Goal: Task Accomplishment & Management: Complete application form

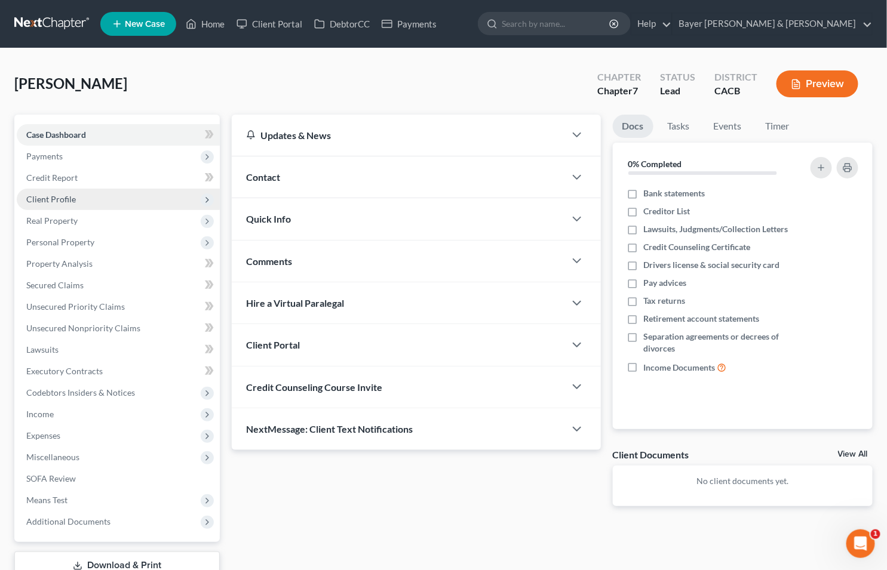
click at [54, 198] on span "Client Profile" at bounding box center [51, 199] width 50 height 10
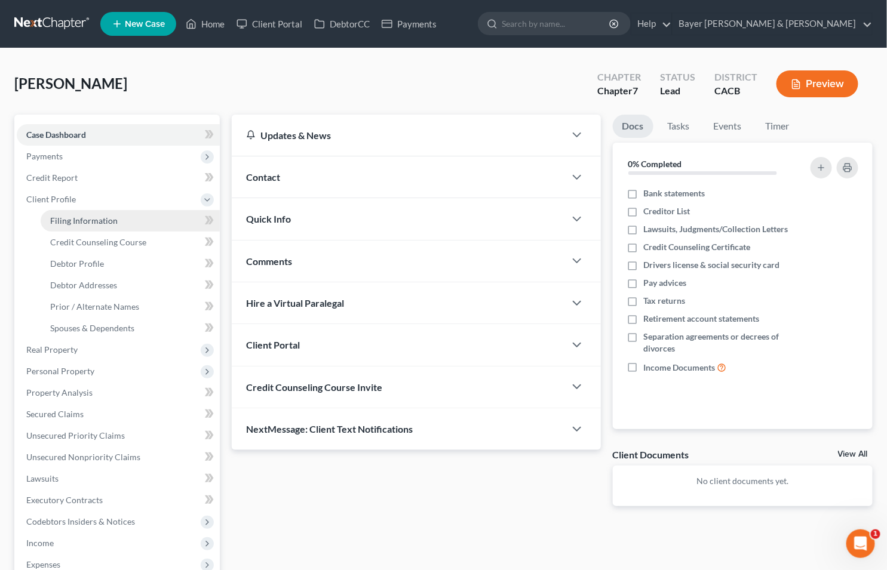
click at [87, 216] on span "Filing Information" at bounding box center [83, 221] width 67 height 10
select select "1"
select select "0"
select select "4"
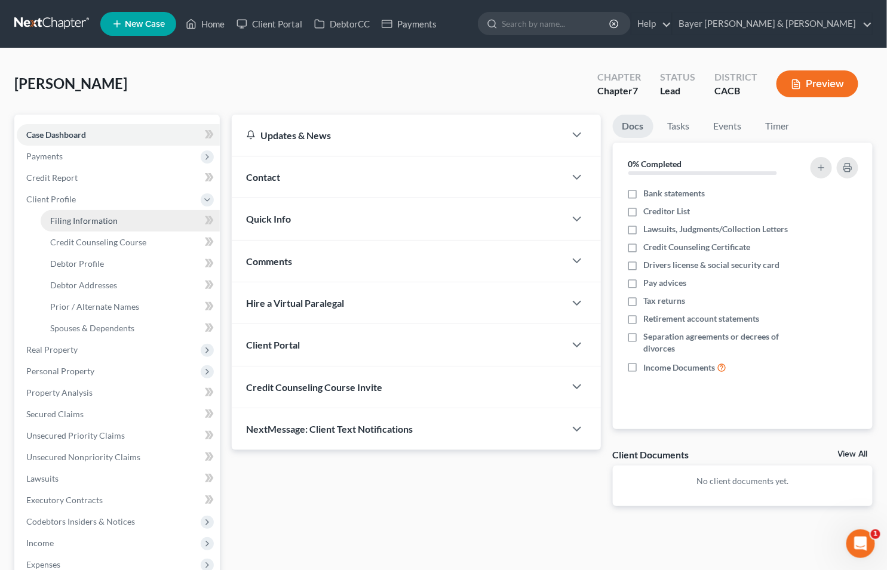
select select "0"
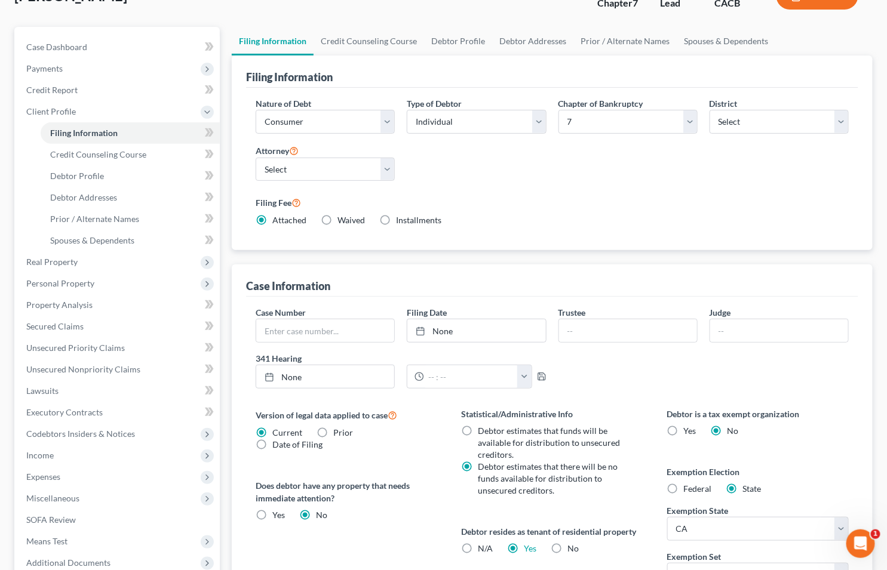
scroll to position [254, 0]
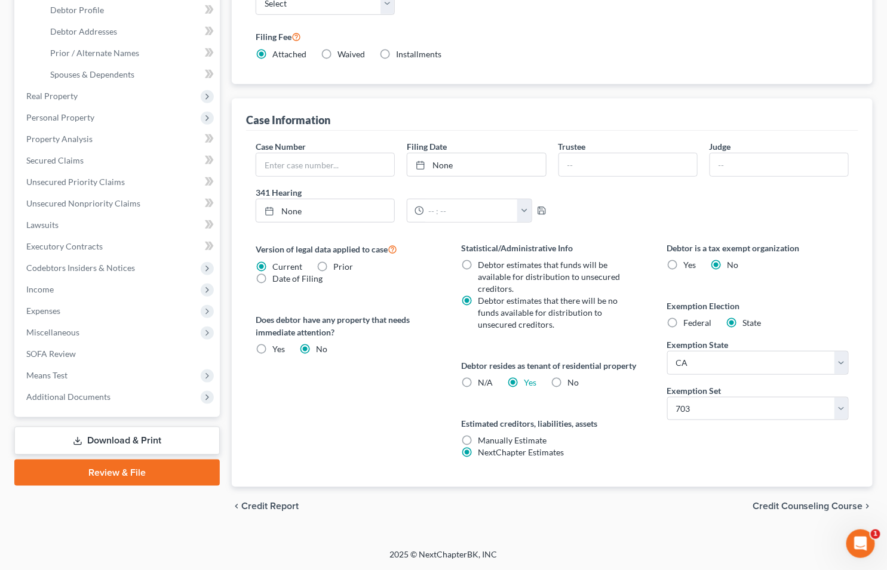
click at [800, 502] on span "Credit Counseling Course" at bounding box center [808, 507] width 111 height 10
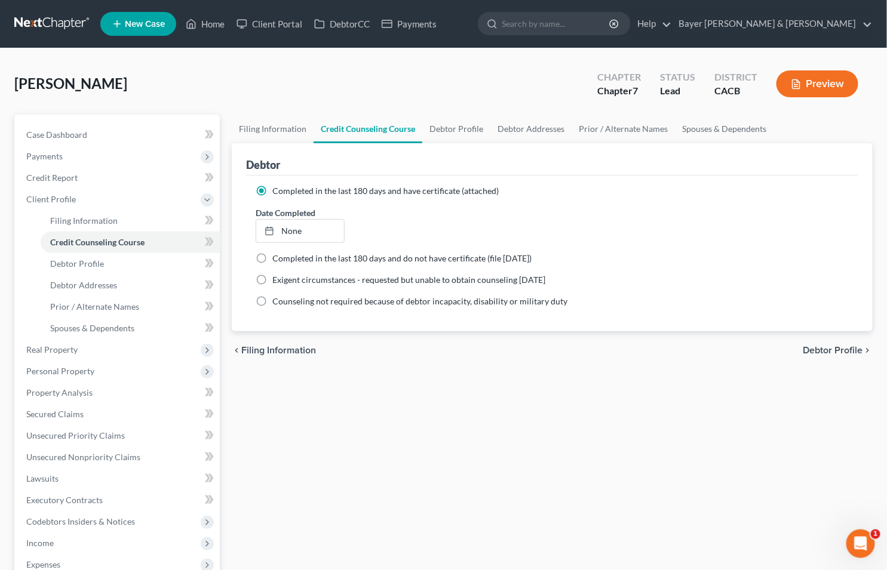
click at [839, 351] on span "Debtor Profile" at bounding box center [833, 351] width 60 height 10
select select "0"
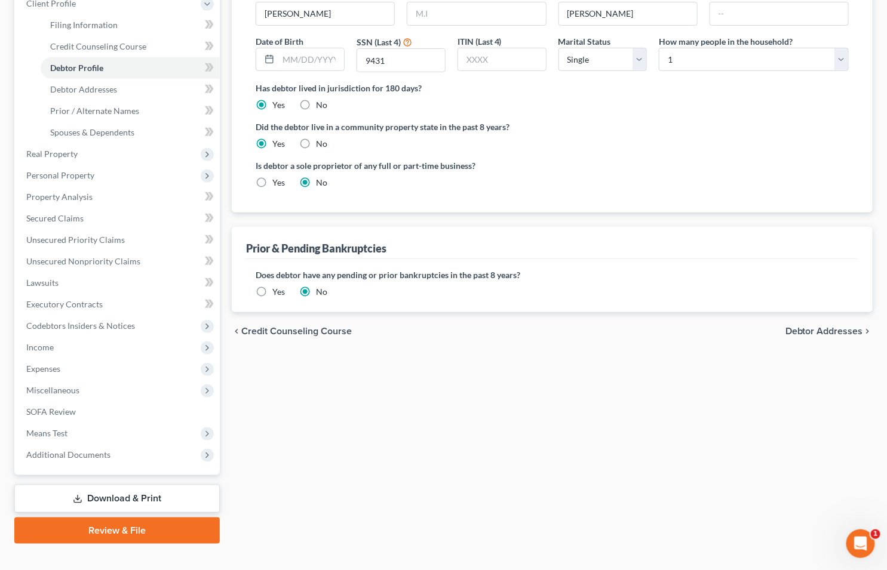
scroll to position [199, 0]
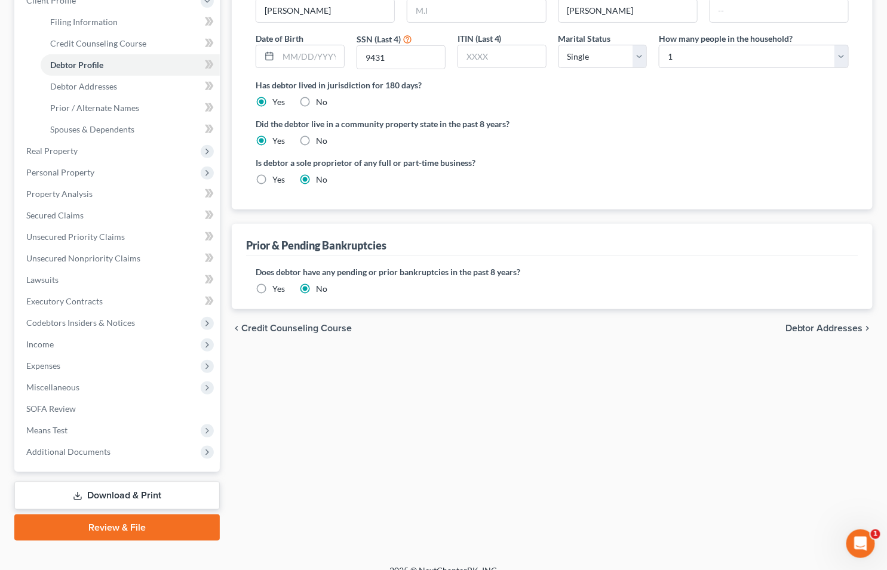
click at [830, 330] on span "Debtor Addresses" at bounding box center [824, 329] width 78 height 10
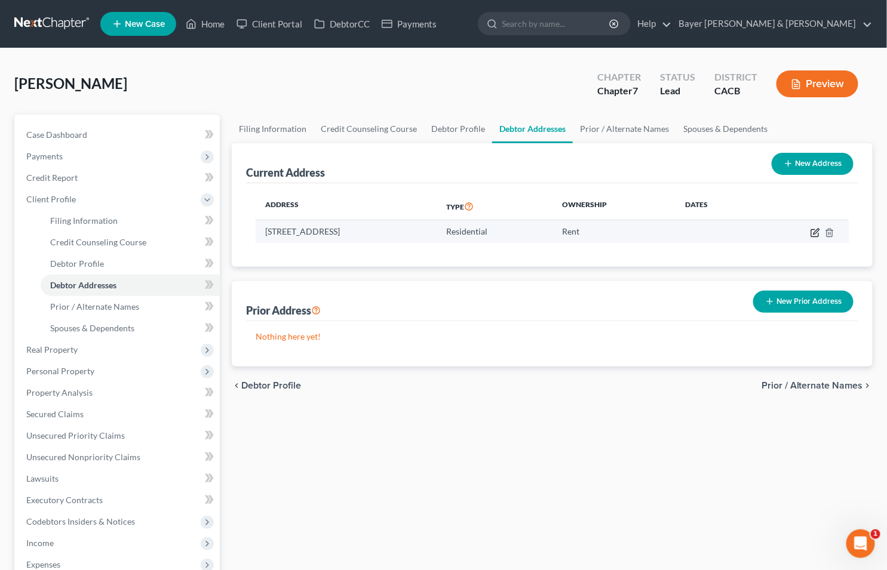
click at [814, 231] on icon "button" at bounding box center [816, 233] width 10 height 10
select select "4"
select select "0"
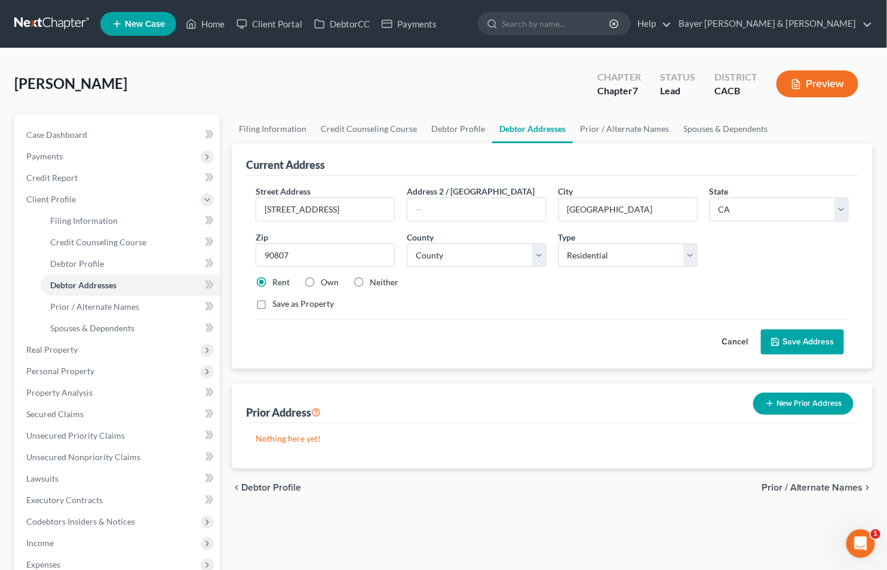
click at [794, 338] on button "Save Address" at bounding box center [802, 342] width 83 height 25
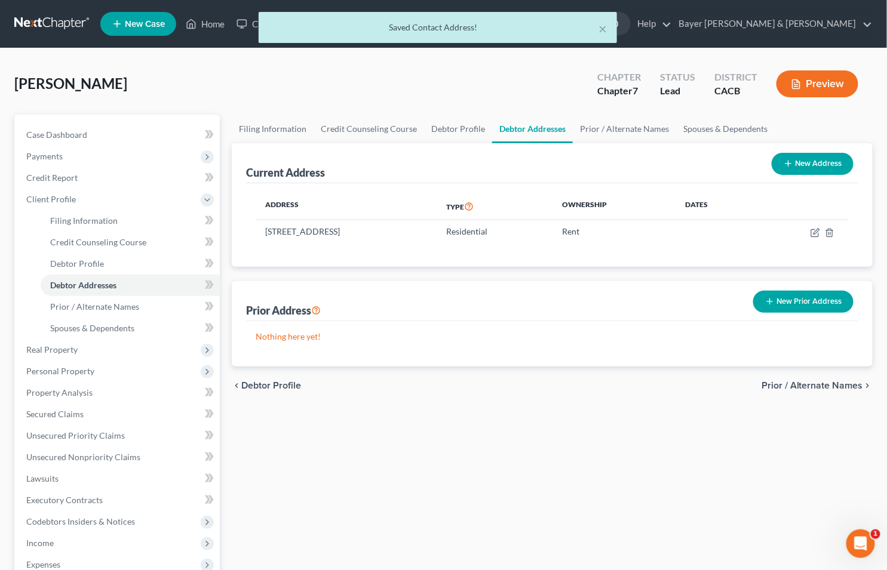
click at [810, 383] on span "Prior / Alternate Names" at bounding box center [813, 386] width 102 height 10
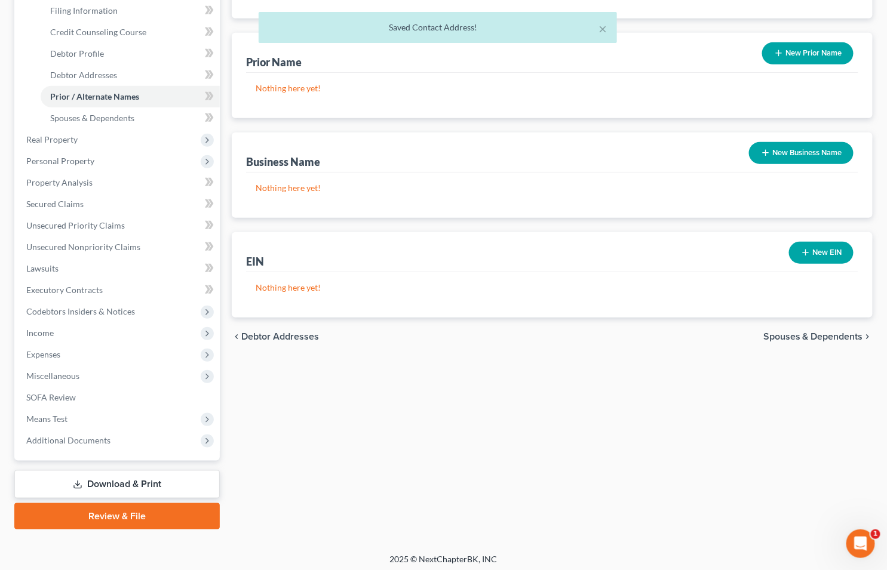
scroll to position [213, 0]
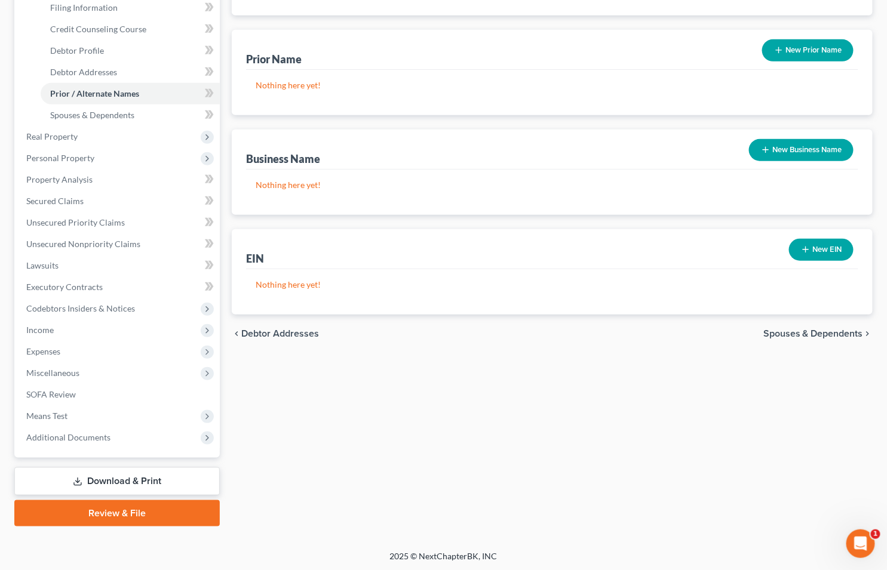
click at [805, 333] on span "Spouses & Dependents" at bounding box center [813, 334] width 100 height 10
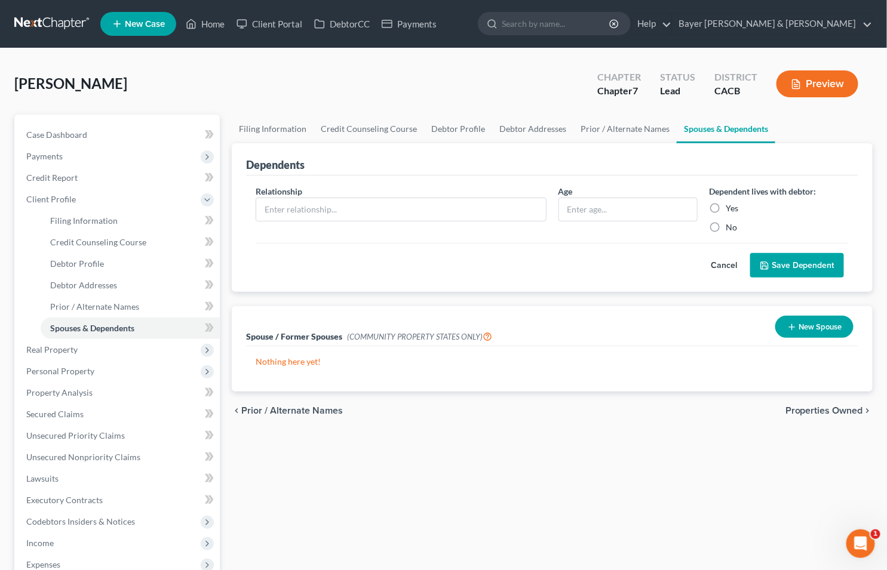
click at [720, 264] on button "Cancel" at bounding box center [724, 266] width 53 height 24
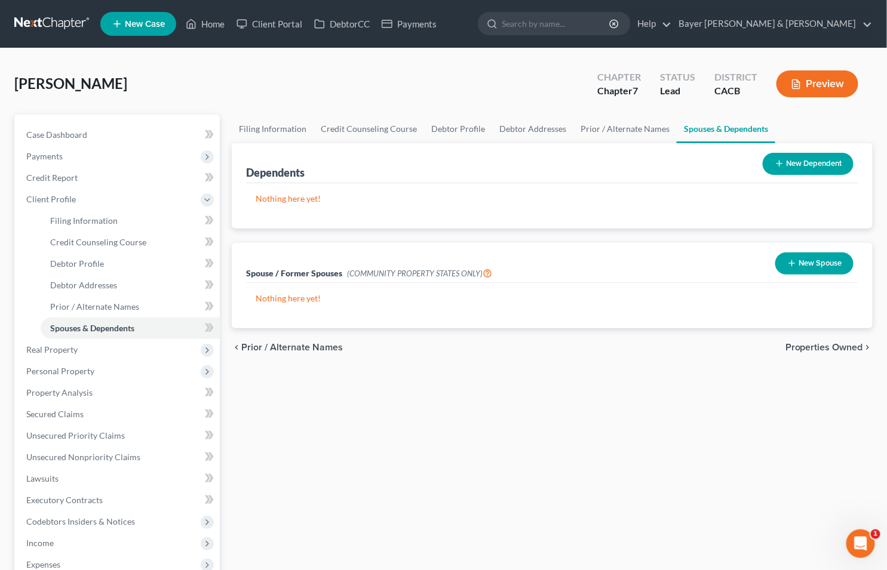
click at [796, 264] on button "New Spouse" at bounding box center [814, 264] width 78 height 22
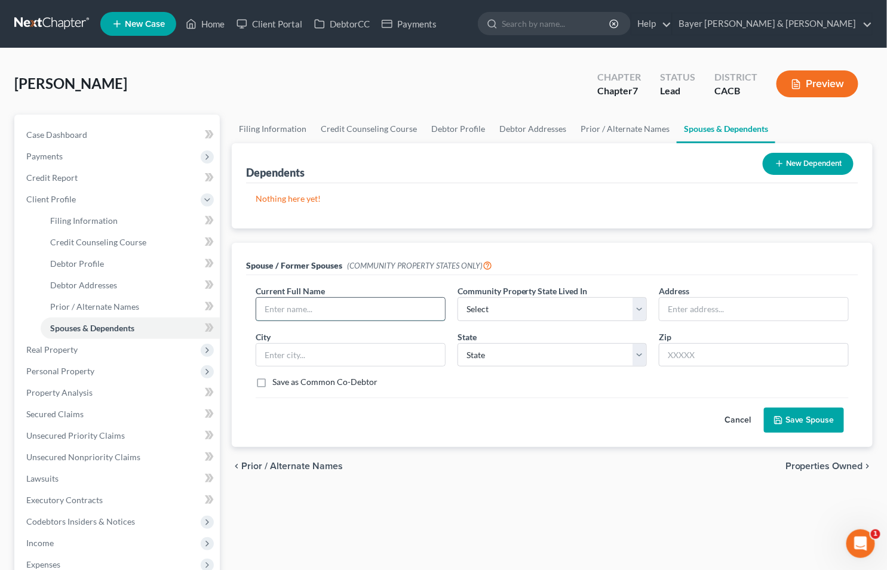
click at [352, 305] on input "text" at bounding box center [350, 309] width 189 height 23
type input "N/A"
select select "1"
click at [790, 413] on button "Save Spouse" at bounding box center [804, 420] width 80 height 25
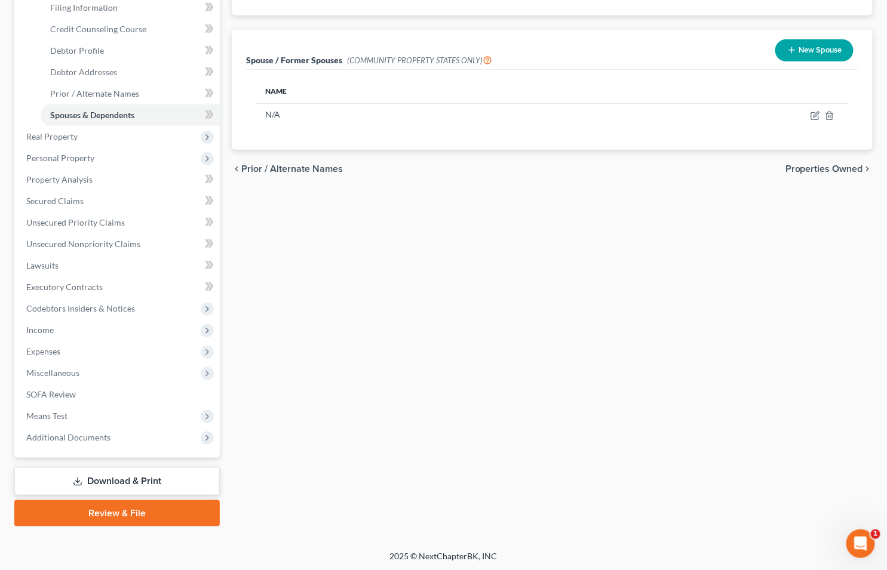
click at [81, 478] on icon at bounding box center [78, 482] width 10 height 10
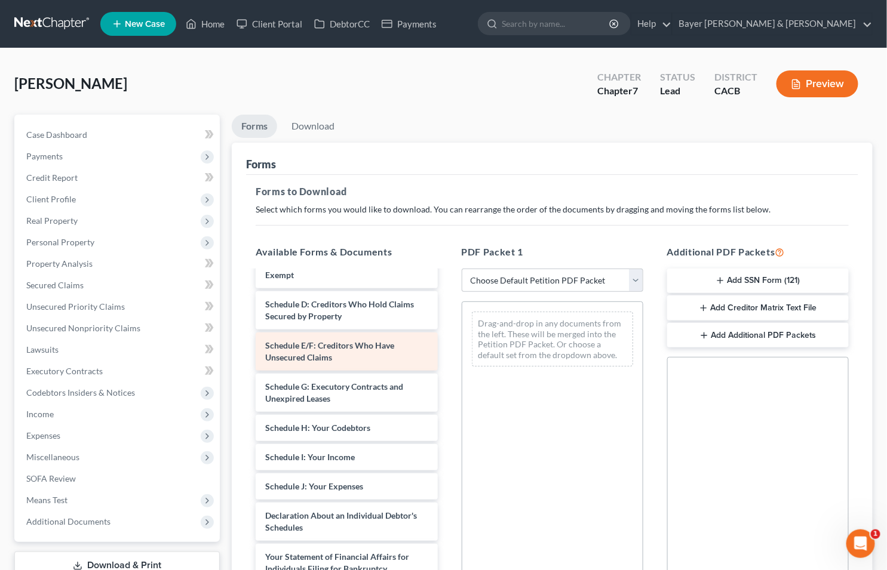
scroll to position [133, 0]
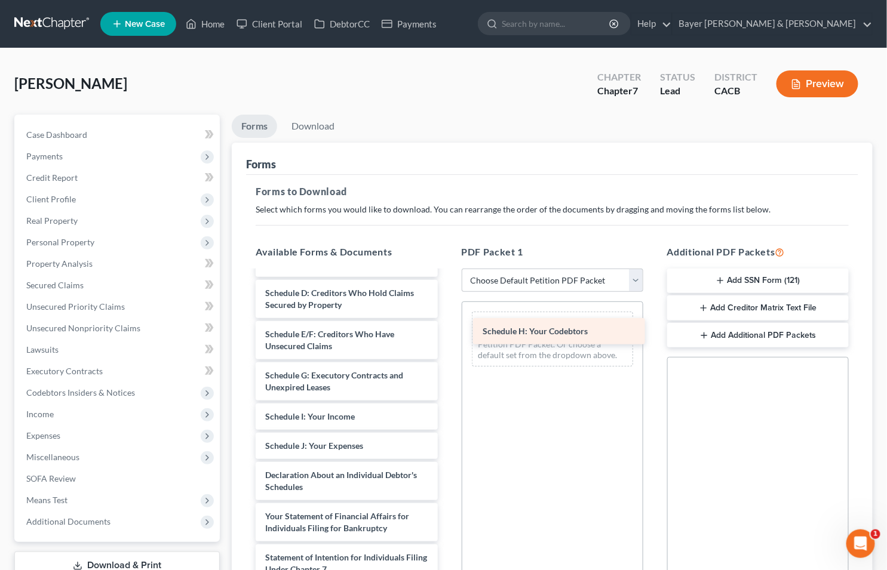
drag, startPoint x: 348, startPoint y: 412, endPoint x: 565, endPoint y: 327, distance: 233.4
click at [447, 327] on div "Schedule H: Your Codebtors Voluntary Petition for Individuals Filing for Bankru…" at bounding box center [346, 452] width 201 height 626
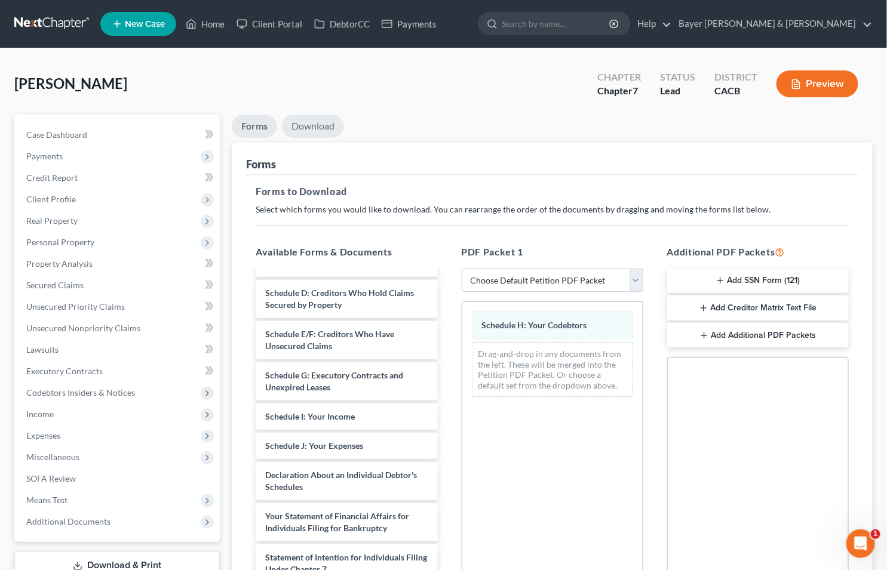
click at [311, 122] on link "Download" at bounding box center [313, 126] width 62 height 23
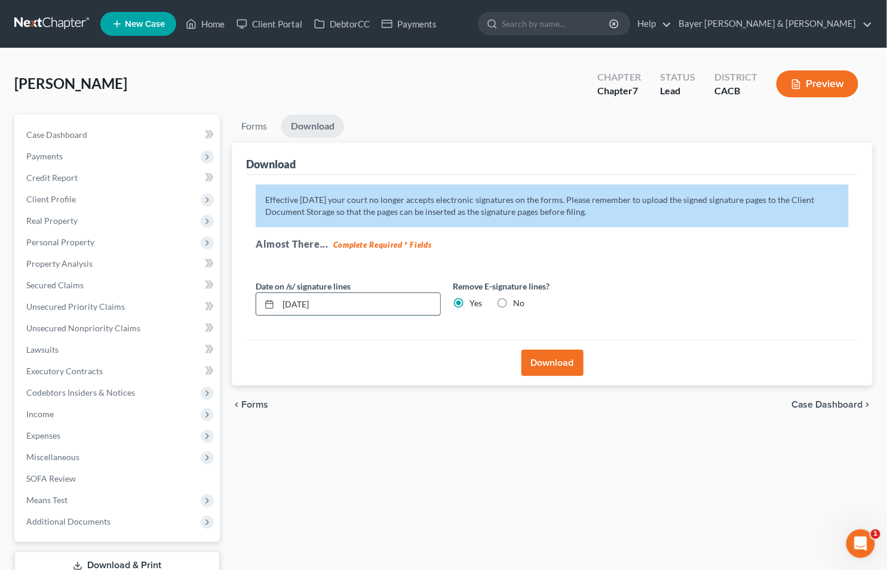
drag, startPoint x: 342, startPoint y: 306, endPoint x: 273, endPoint y: 297, distance: 69.3
click at [273, 297] on div "[DATE]" at bounding box center [348, 305] width 185 height 24
click at [553, 368] on button "Download" at bounding box center [552, 363] width 62 height 26
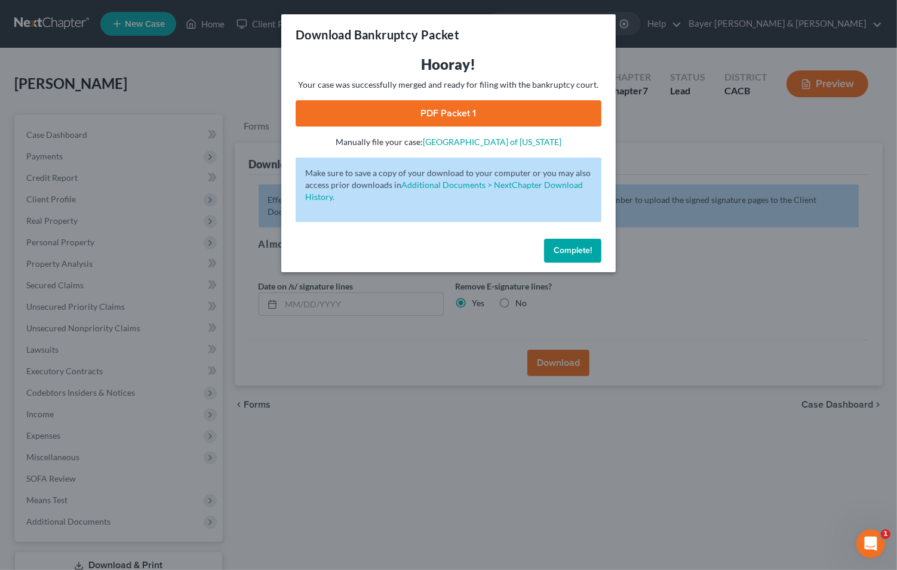
click at [405, 109] on link "PDF Packet 1" at bounding box center [449, 113] width 306 height 26
click at [163, 59] on div "Download Bankruptcy Packet Hooray! Your case was successfully merged and ready …" at bounding box center [448, 285] width 897 height 570
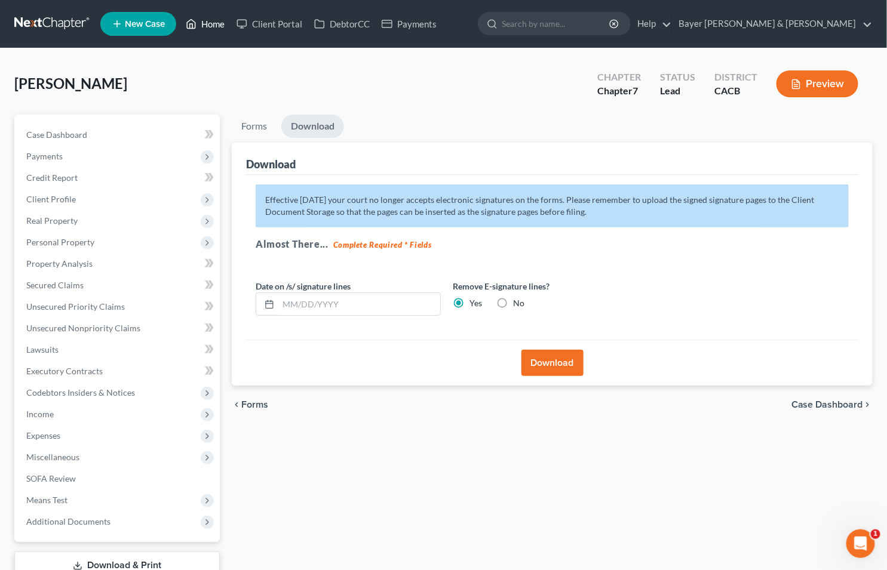
click at [214, 24] on link "Home" at bounding box center [205, 24] width 51 height 22
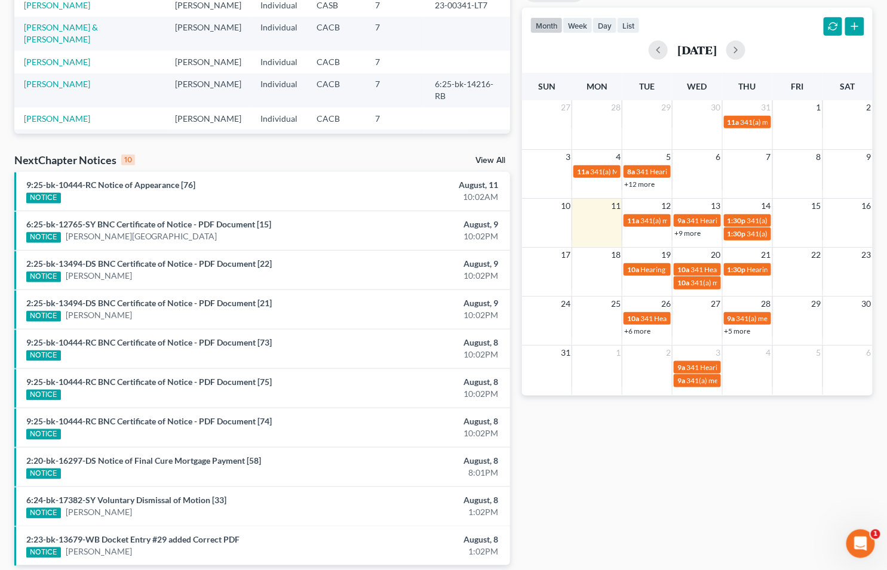
scroll to position [284, 0]
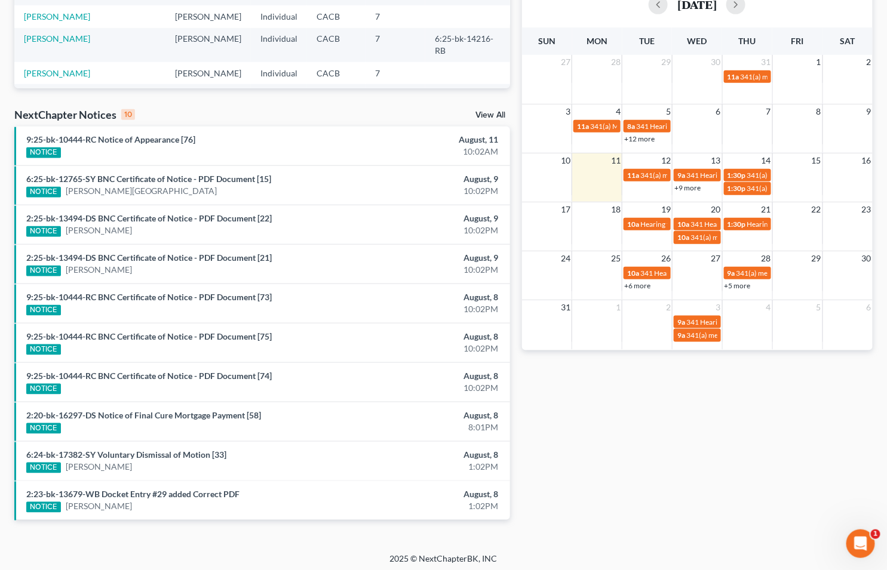
click at [492, 112] on link "View All" at bounding box center [490, 115] width 30 height 8
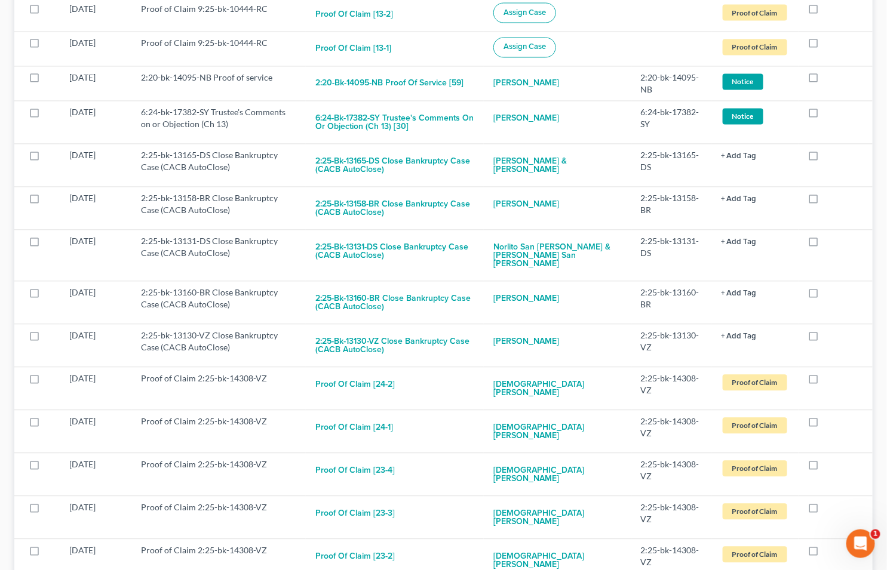
scroll to position [5580, 0]
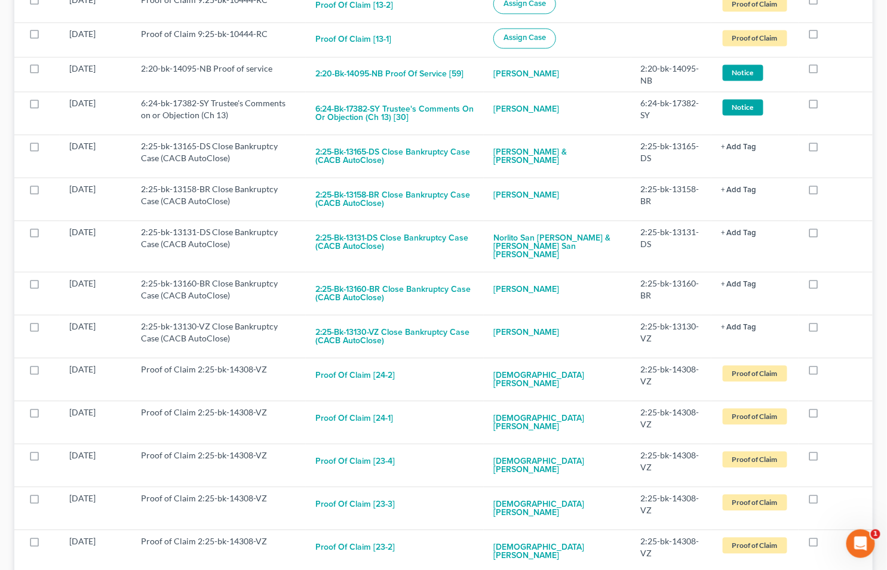
checkbox input "true"
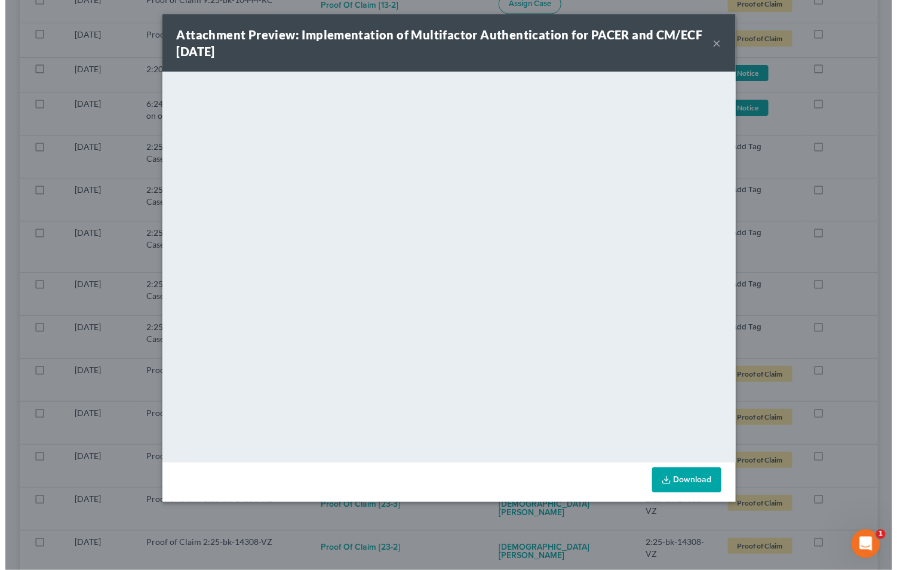
scroll to position [5546, 0]
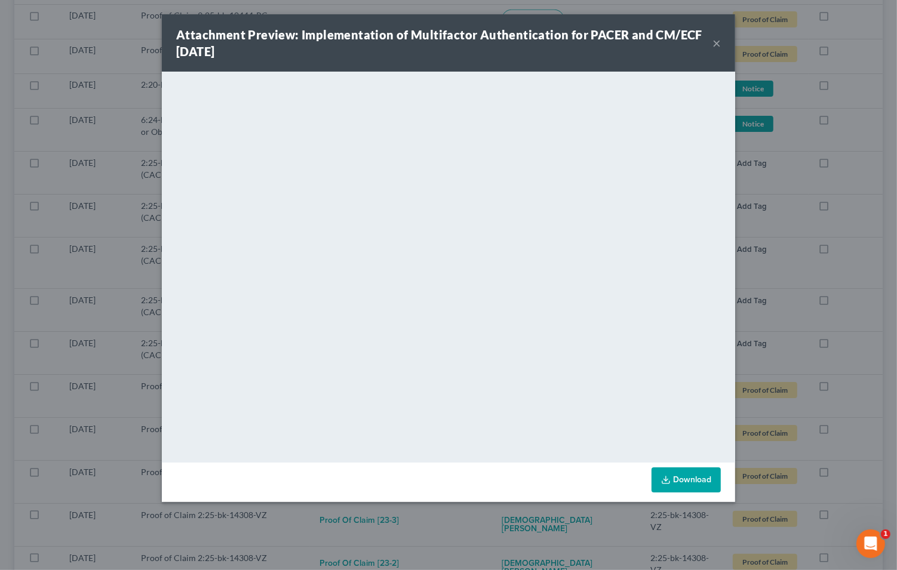
click at [715, 45] on button "×" at bounding box center [717, 43] width 8 height 14
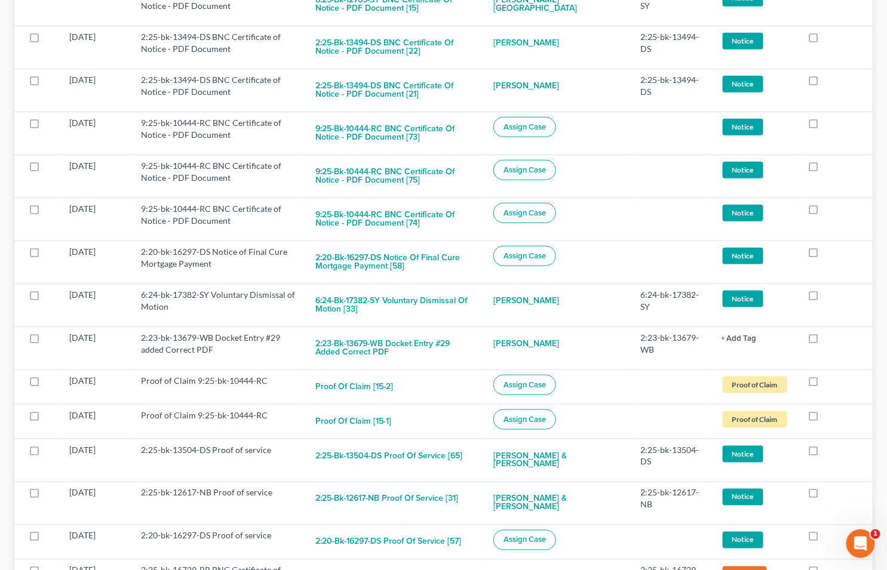
scroll to position [0, 0]
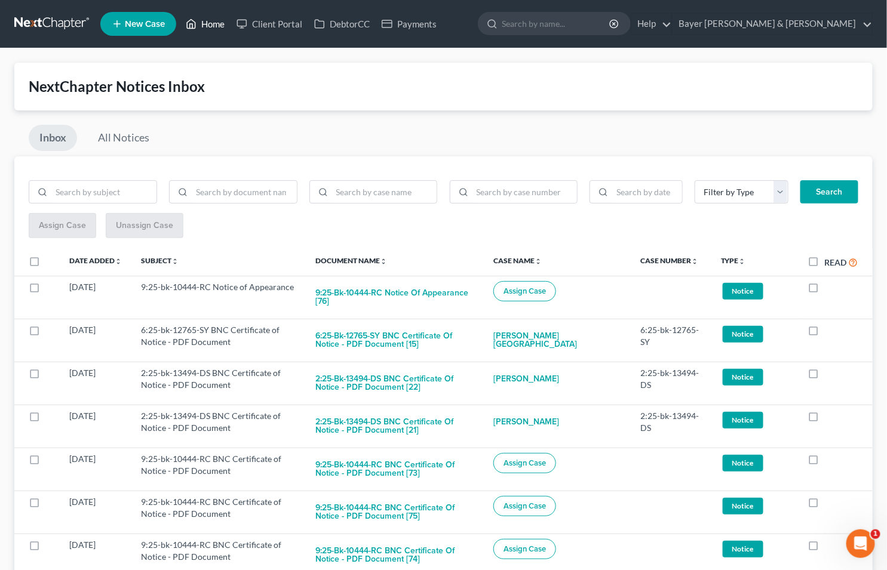
click at [205, 19] on link "Home" at bounding box center [205, 24] width 51 height 22
